Goal: Information Seeking & Learning: Find specific fact

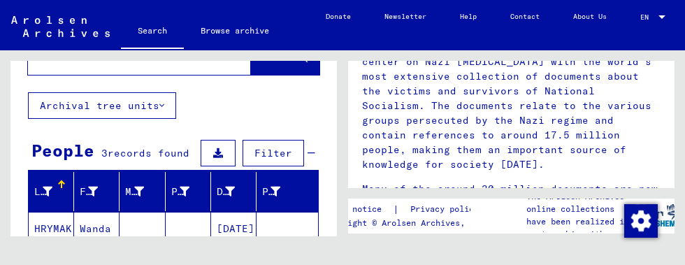
scroll to position [110, 0]
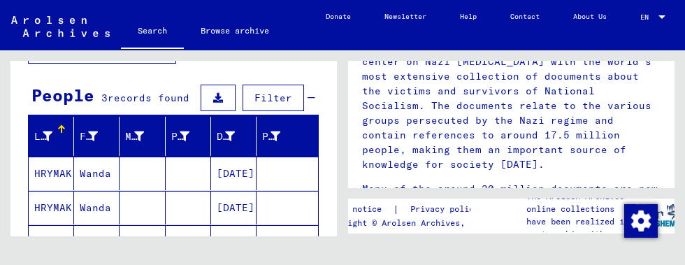
click at [229, 173] on mat-cell "[DATE]" at bounding box center [233, 174] width 45 height 34
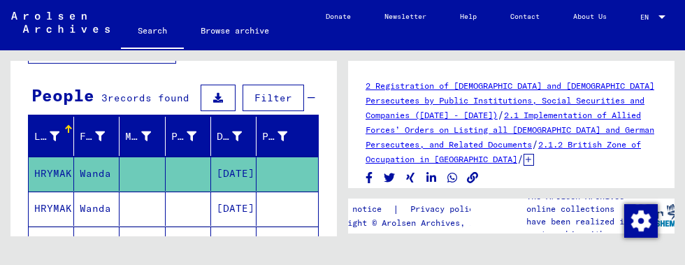
click at [241, 207] on mat-cell "[DATE]" at bounding box center [233, 209] width 45 height 34
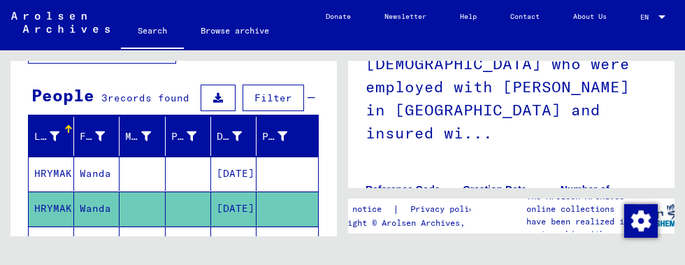
scroll to position [219, 0]
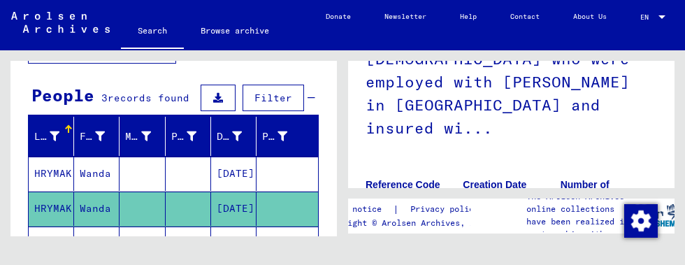
click at [243, 250] on mat-cell "[DATE]" at bounding box center [233, 243] width 45 height 34
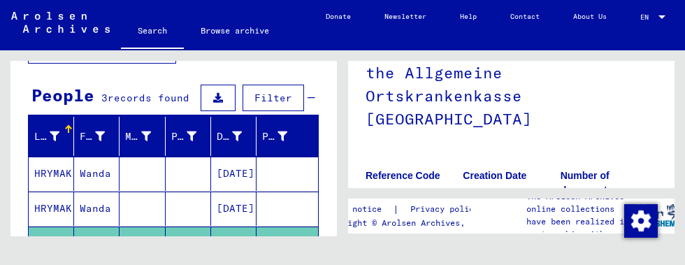
scroll to position [252, 0]
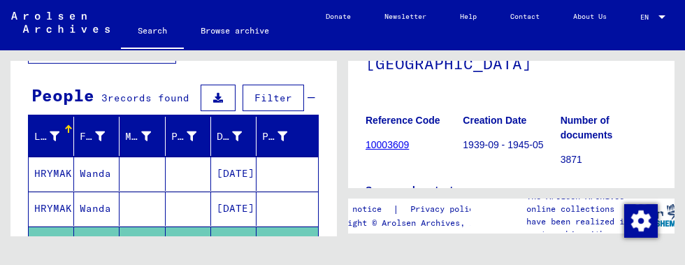
click at [394, 139] on link "10003609" at bounding box center [387, 144] width 43 height 11
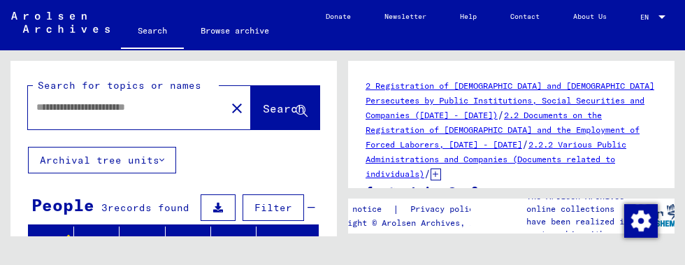
type input "********"
